Goal: Task Accomplishment & Management: Use online tool/utility

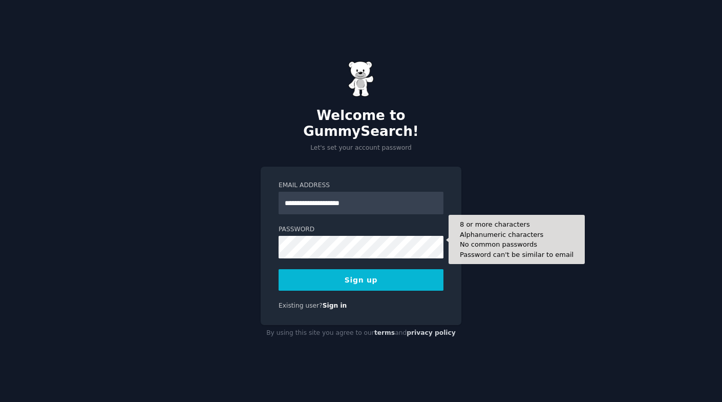
type input "**********"
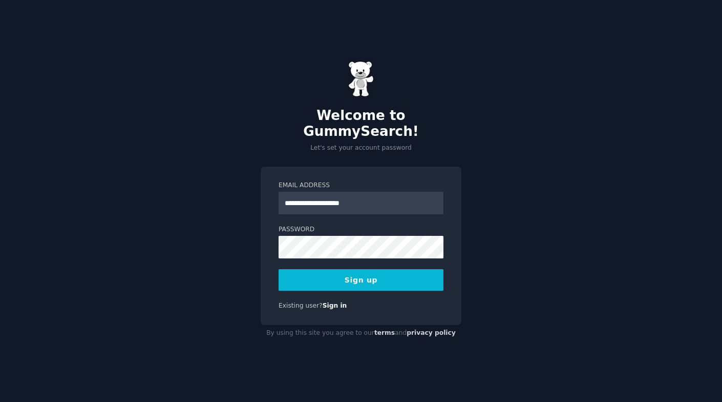
click at [341, 269] on button "Sign up" at bounding box center [361, 280] width 165 height 22
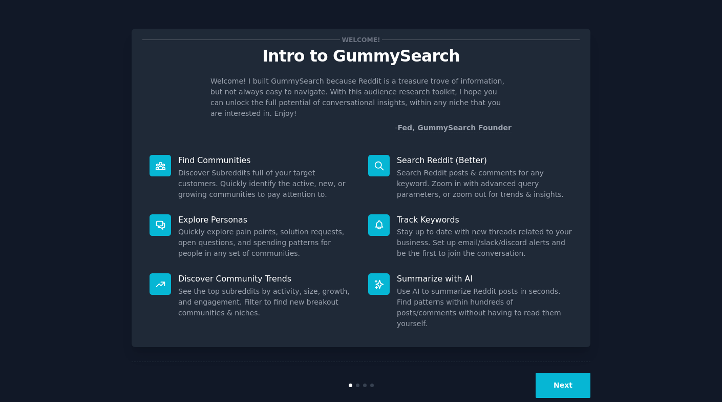
click at [379, 161] on icon at bounding box center [379, 165] width 8 height 8
click at [568, 372] on button "Next" at bounding box center [563, 384] width 55 height 25
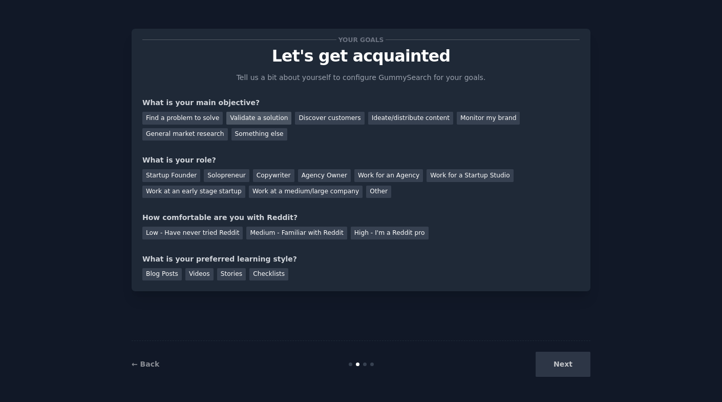
click at [257, 115] on div "Validate a solution" at bounding box center [258, 118] width 65 height 13
click at [186, 173] on div "Startup Founder" at bounding box center [171, 175] width 58 height 13
click at [218, 171] on div "Solopreneur" at bounding box center [226, 175] width 45 height 13
click at [214, 234] on div "Low - Have never tried Reddit" at bounding box center [192, 232] width 100 height 13
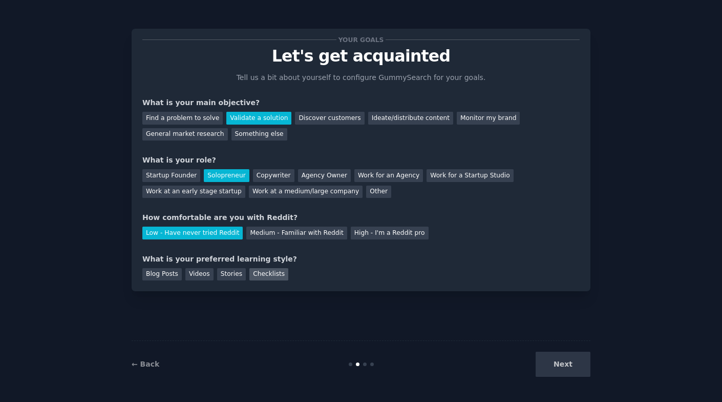
click at [269, 270] on div "Checklists" at bounding box center [268, 274] width 39 height 13
click at [578, 364] on button "Next" at bounding box center [563, 363] width 55 height 25
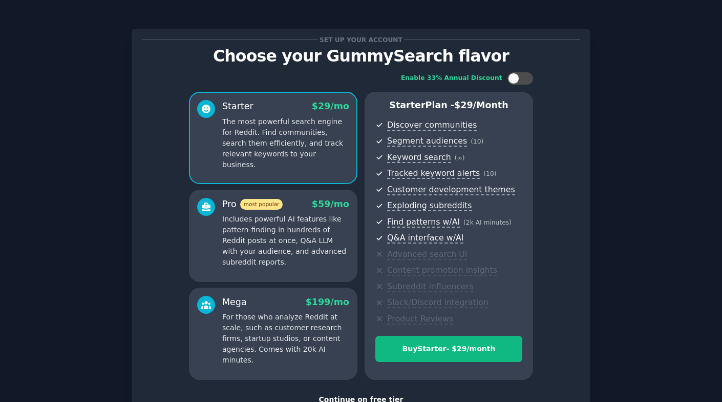
click at [379, 396] on div "Continue on free tier" at bounding box center [360, 399] width 437 height 11
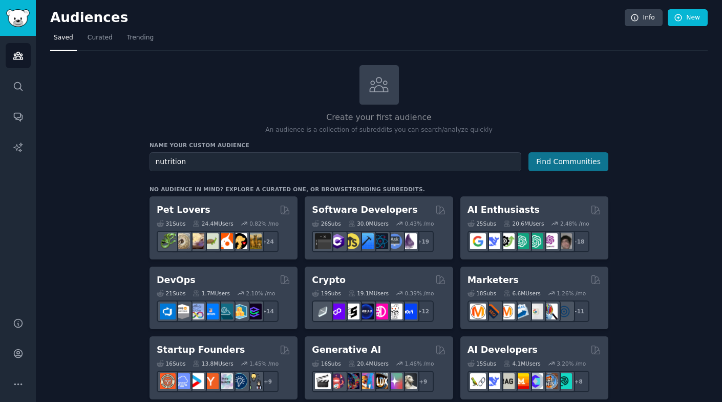
type input "nutrition"
click at [576, 158] on button "Find Communities" at bounding box center [569, 161] width 80 height 19
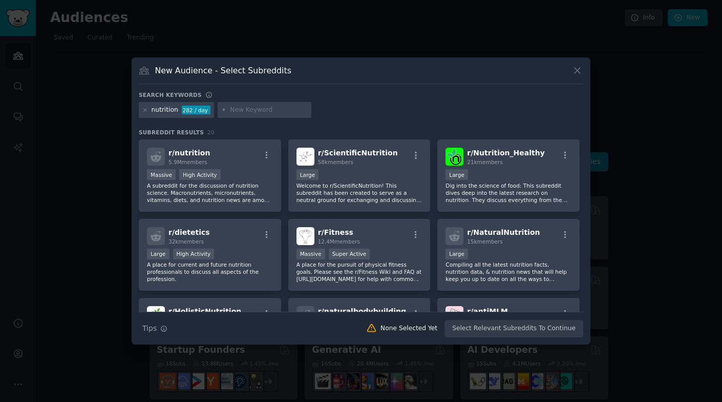
click at [269, 109] on input "text" at bounding box center [269, 110] width 78 height 9
type input "mental health"
click at [465, 329] on div "Search Tips Tips None Selected Yet Select Relevant Subreddits To Continue" at bounding box center [361, 324] width 445 height 26
click at [249, 170] on div "Massive High Activity" at bounding box center [210, 175] width 126 height 13
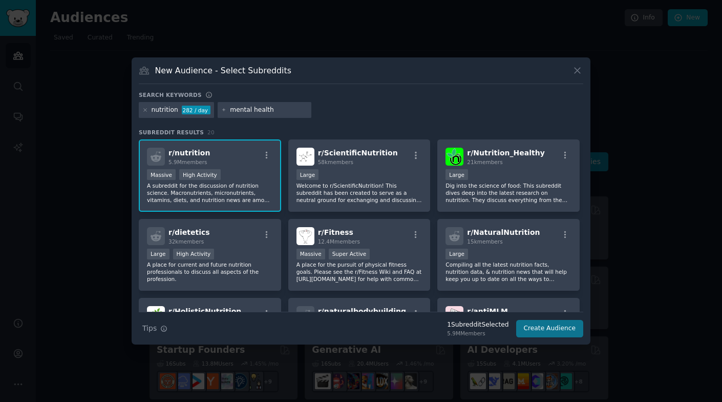
click at [567, 329] on button "Create Audience" at bounding box center [550, 328] width 68 height 17
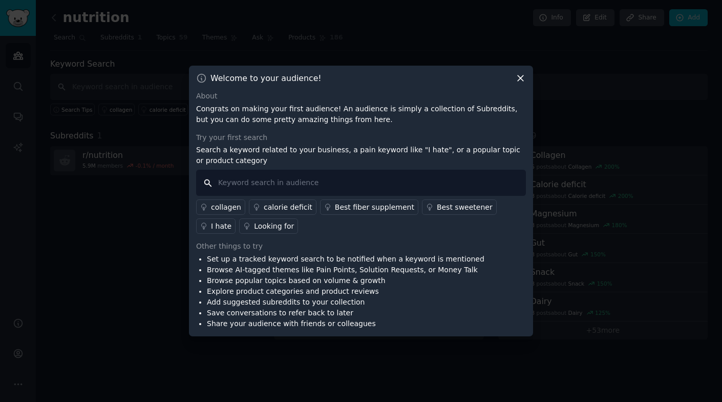
click at [412, 181] on input "text" at bounding box center [361, 183] width 330 height 26
type input "I hate"
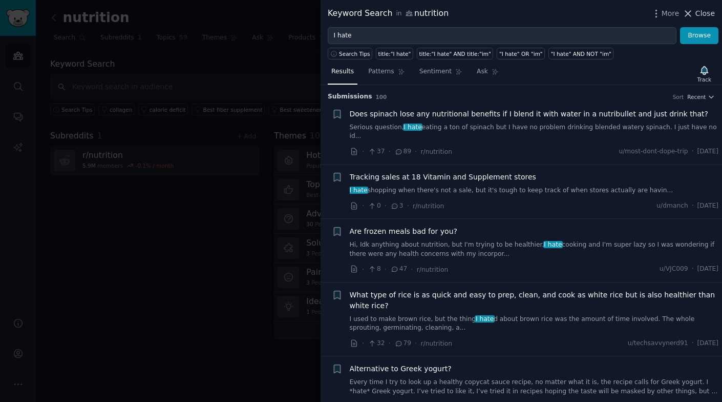
click at [707, 14] on span "Close" at bounding box center [705, 13] width 19 height 11
